Goal: Check status: Check status

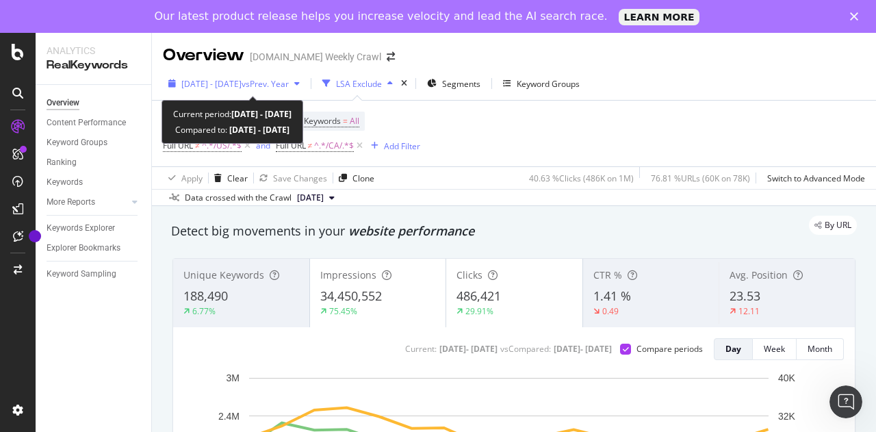
click at [289, 79] on span "vs Prev. Year" at bounding box center [264, 84] width 47 height 12
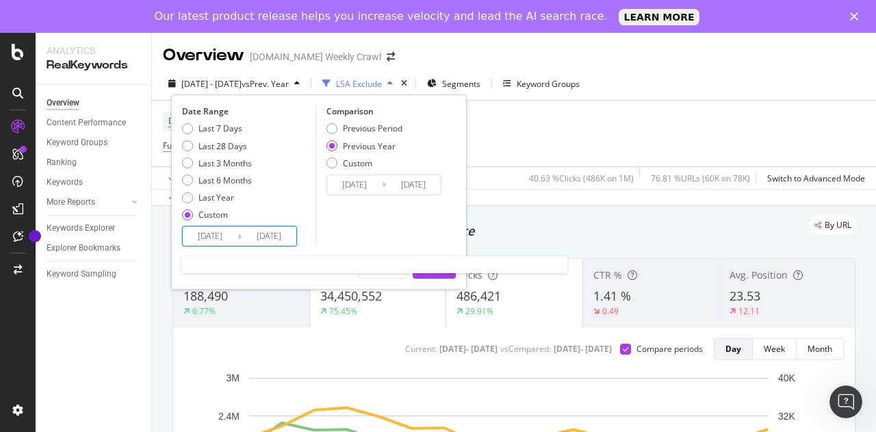
click at [256, 237] on input "[DATE]" at bounding box center [268, 235] width 55 height 19
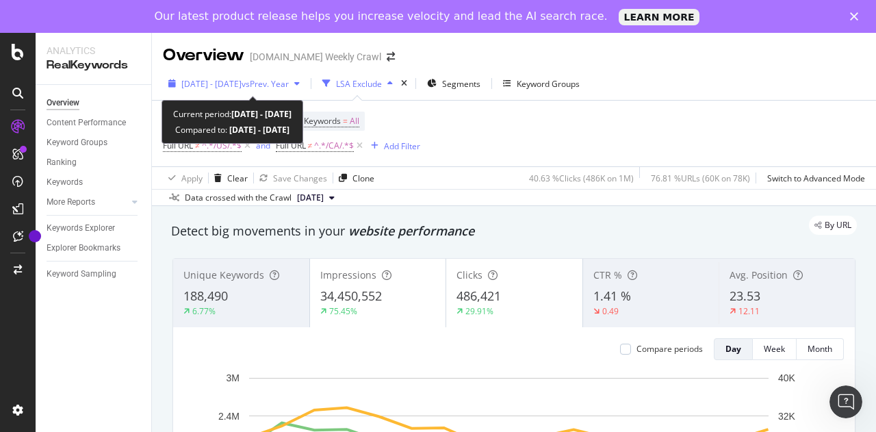
click at [241, 80] on span "[DATE] - [DATE]" at bounding box center [211, 84] width 60 height 12
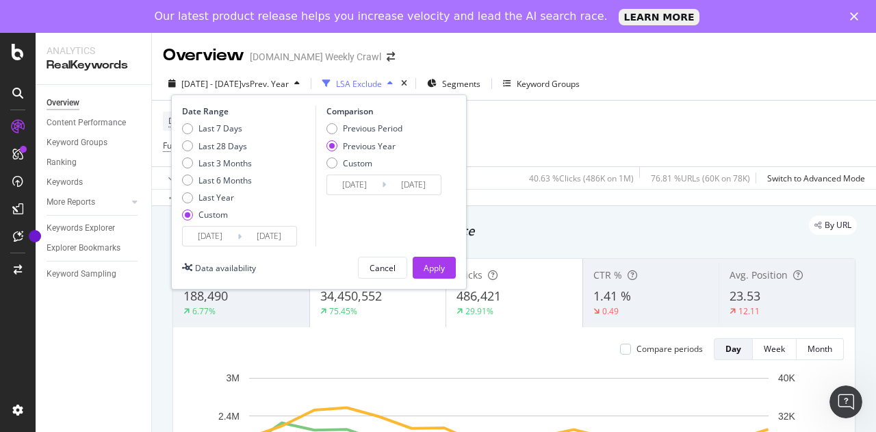
click at [231, 246] on div "2025/08/01 Navigate forward to interact with the calendar and select a date. Pr…" at bounding box center [239, 236] width 115 height 21
click at [238, 240] on icon at bounding box center [239, 236] width 4 height 13
click at [249, 235] on input "[DATE]" at bounding box center [268, 235] width 55 height 19
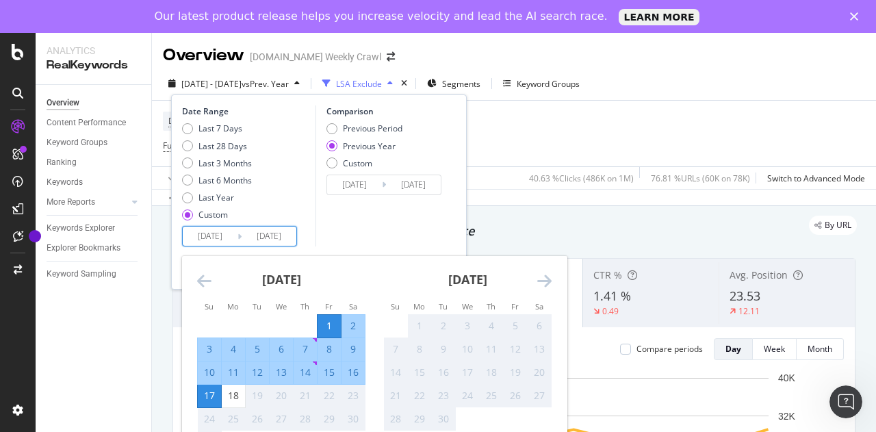
click at [332, 322] on div "1" at bounding box center [328, 326] width 23 height 14
type input "[DATE]"
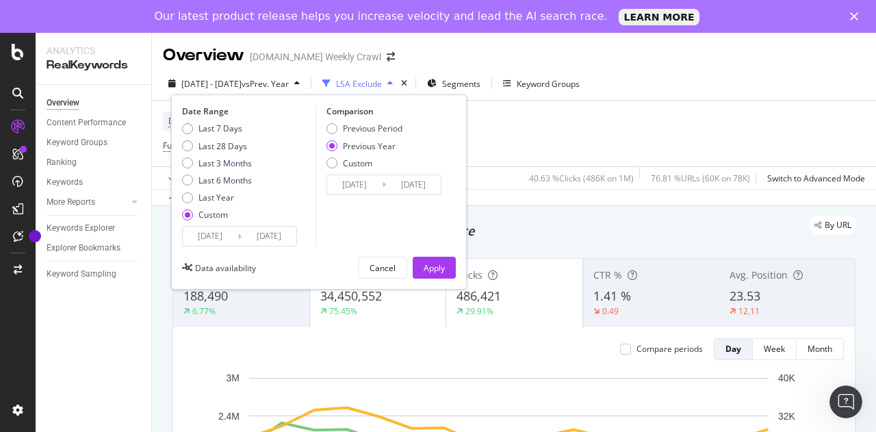
click at [274, 241] on input "[DATE]" at bounding box center [268, 235] width 55 height 19
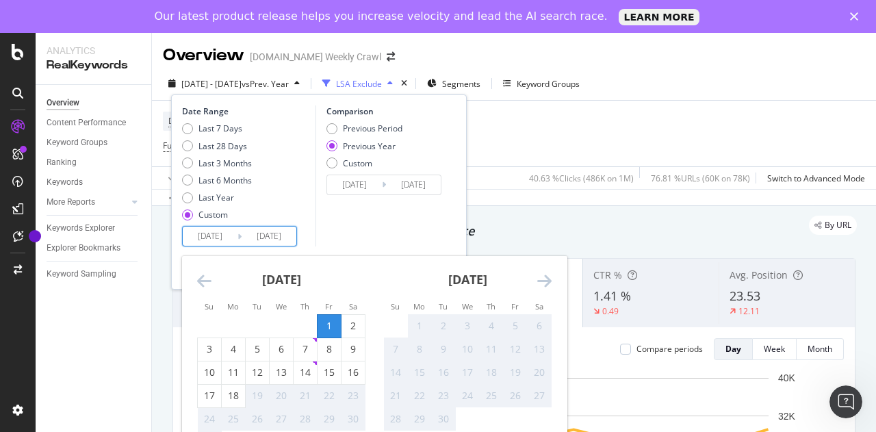
click at [331, 332] on div "1" at bounding box center [328, 326] width 23 height 14
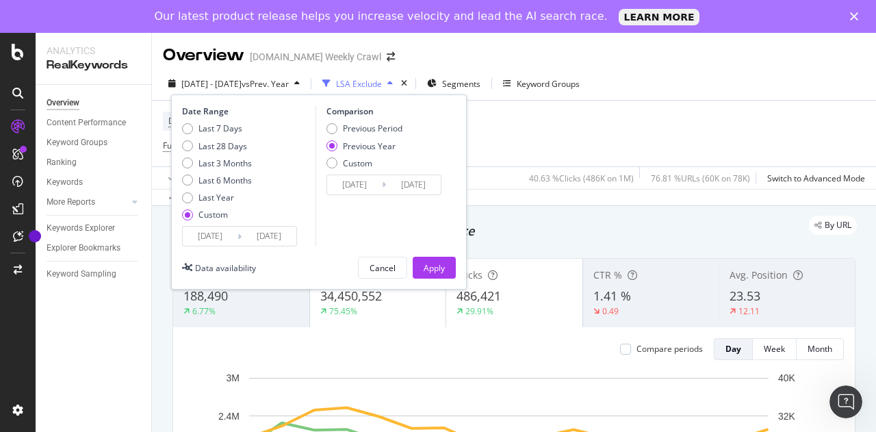
click at [269, 232] on input "[DATE]" at bounding box center [268, 235] width 55 height 19
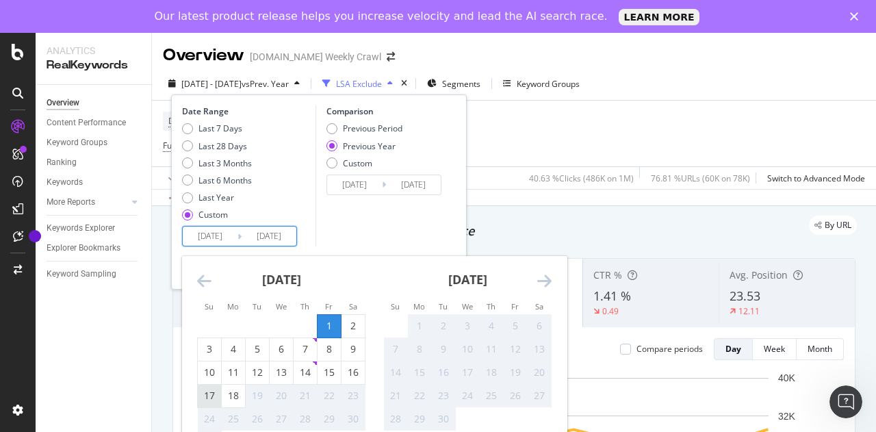
click at [205, 399] on div "17" at bounding box center [209, 396] width 23 height 14
type input "[DATE]"
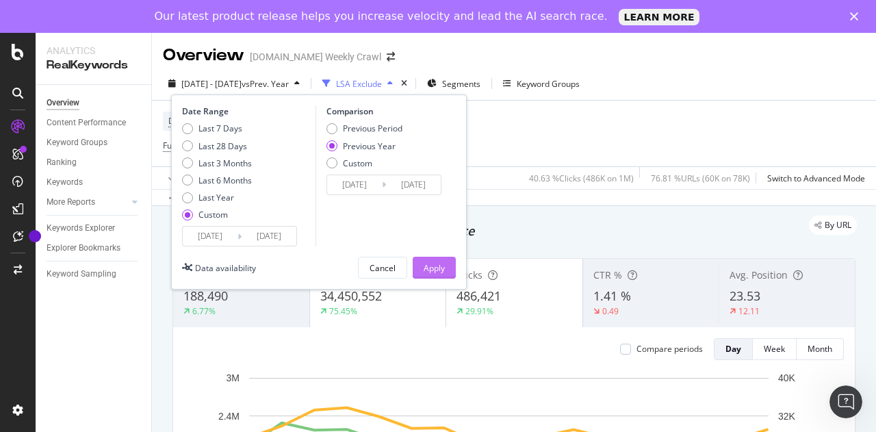
click at [435, 262] on div "Apply" at bounding box center [433, 268] width 21 height 12
